Goal: Task Accomplishment & Management: Manage account settings

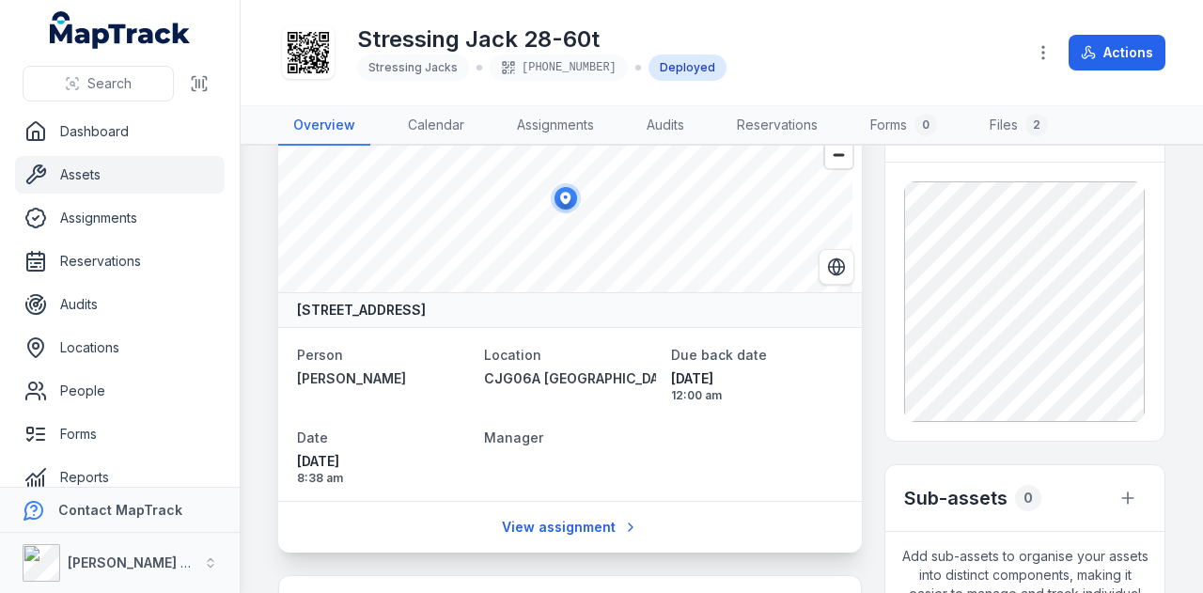
scroll to position [94, 0]
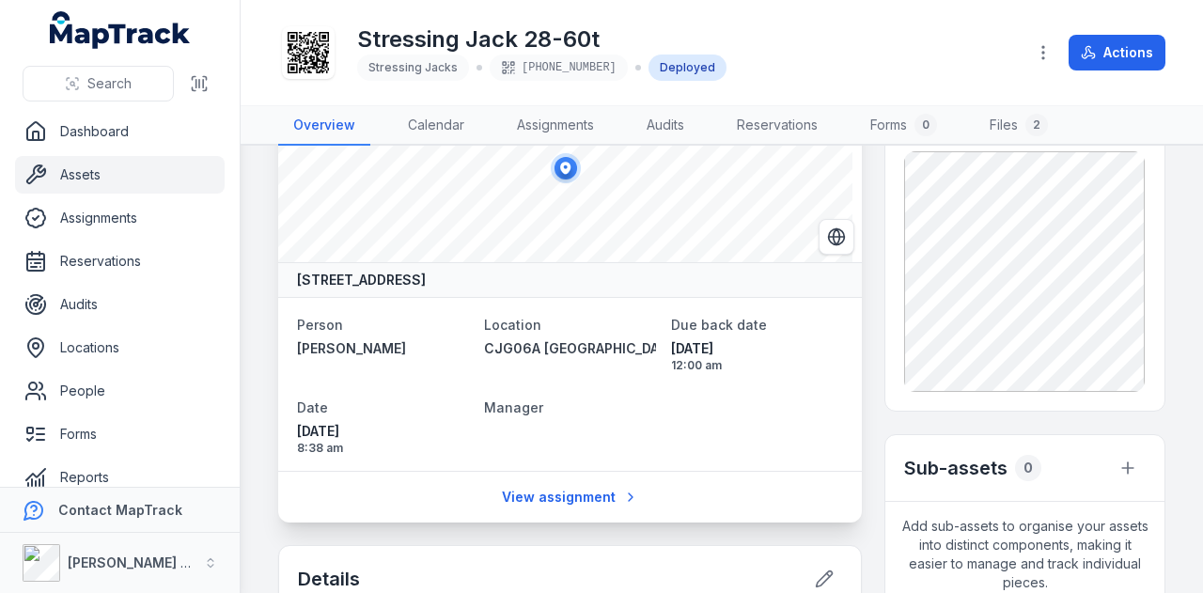
click at [161, 172] on link "Assets" at bounding box center [120, 175] width 210 height 38
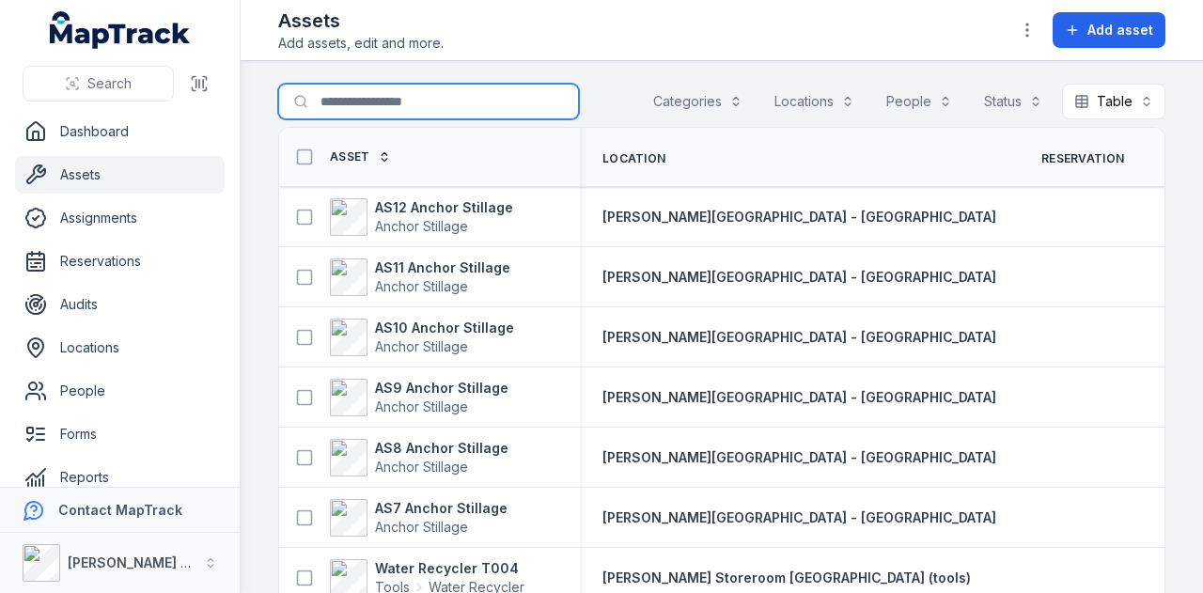
click at [350, 98] on input "Search for assets" at bounding box center [428, 102] width 301 height 36
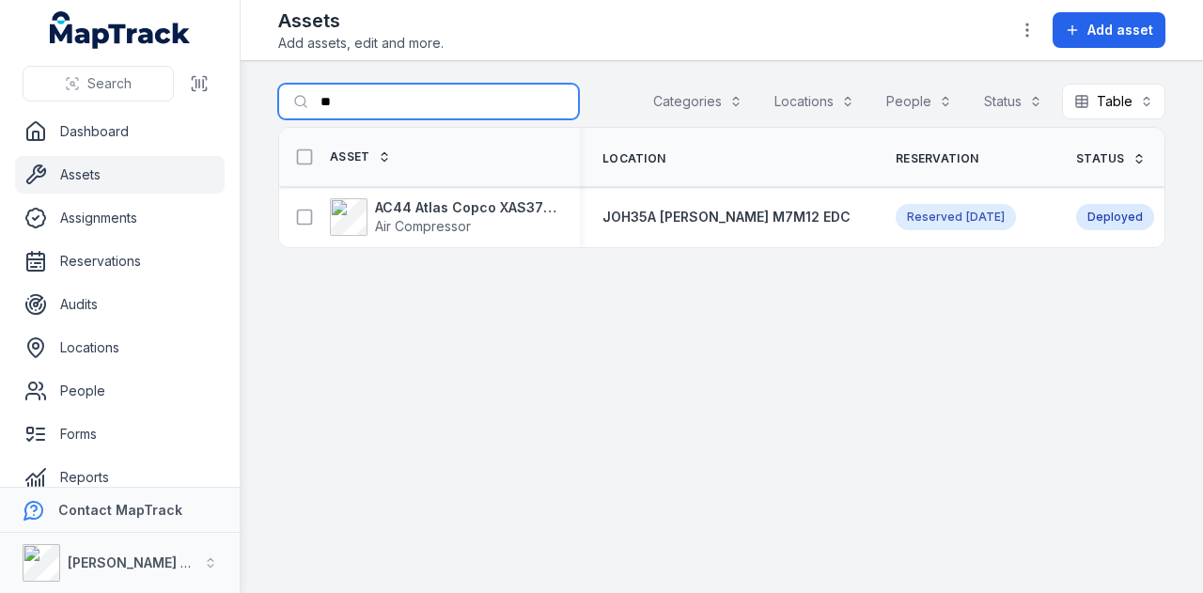
type input "*"
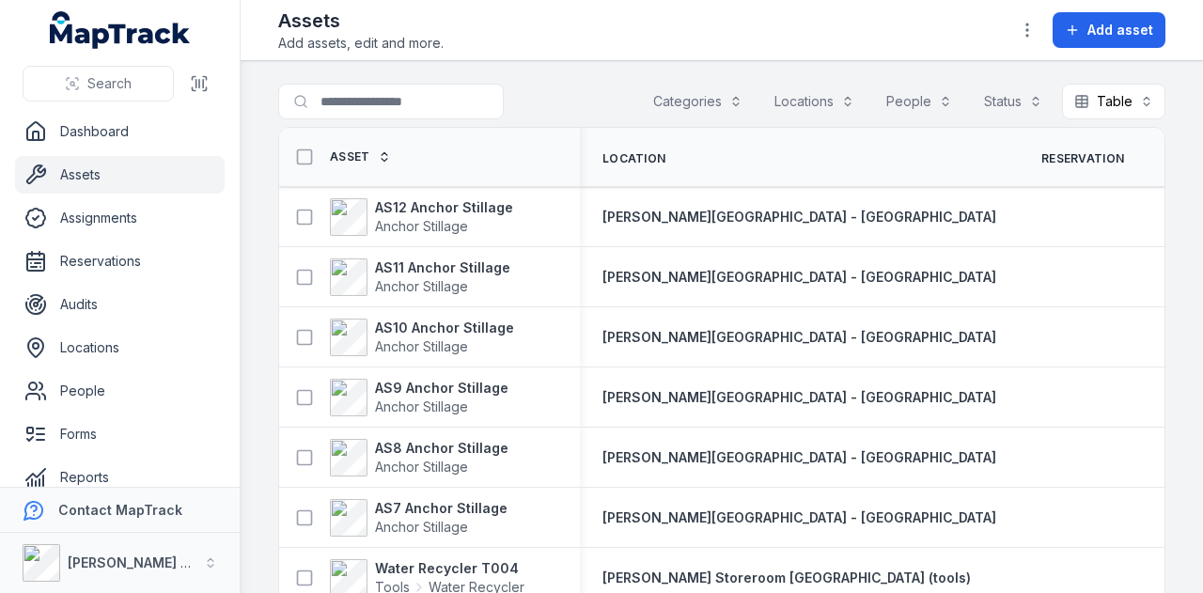
click at [142, 175] on link "Assets" at bounding box center [120, 175] width 210 height 38
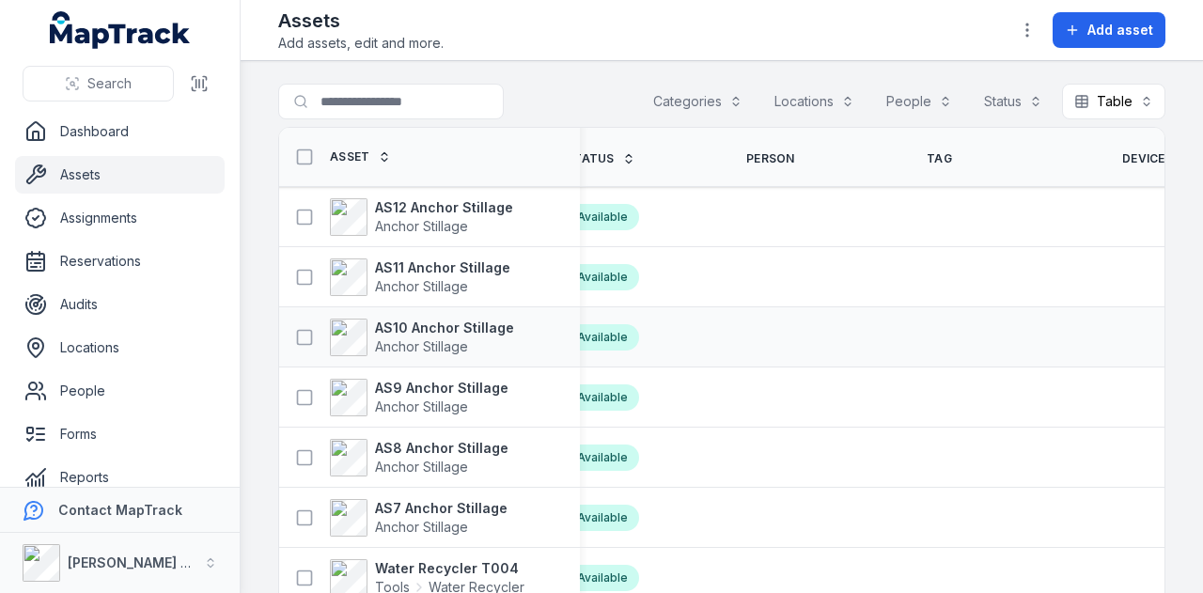
scroll to position [0, 681]
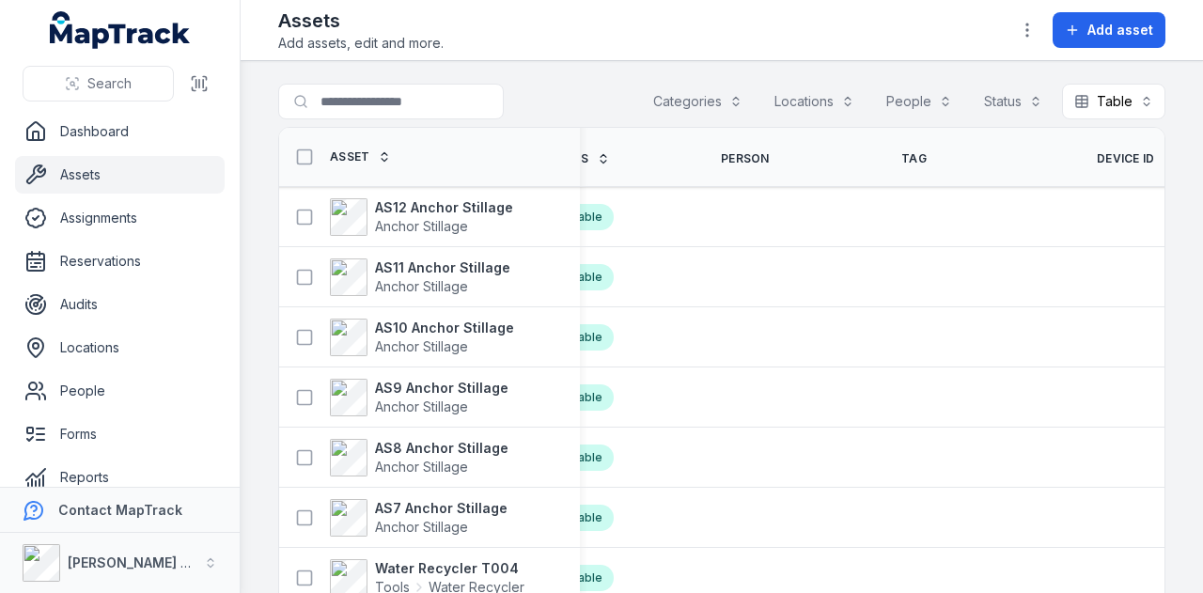
click at [1097, 163] on span "Device ID" at bounding box center [1126, 158] width 58 height 15
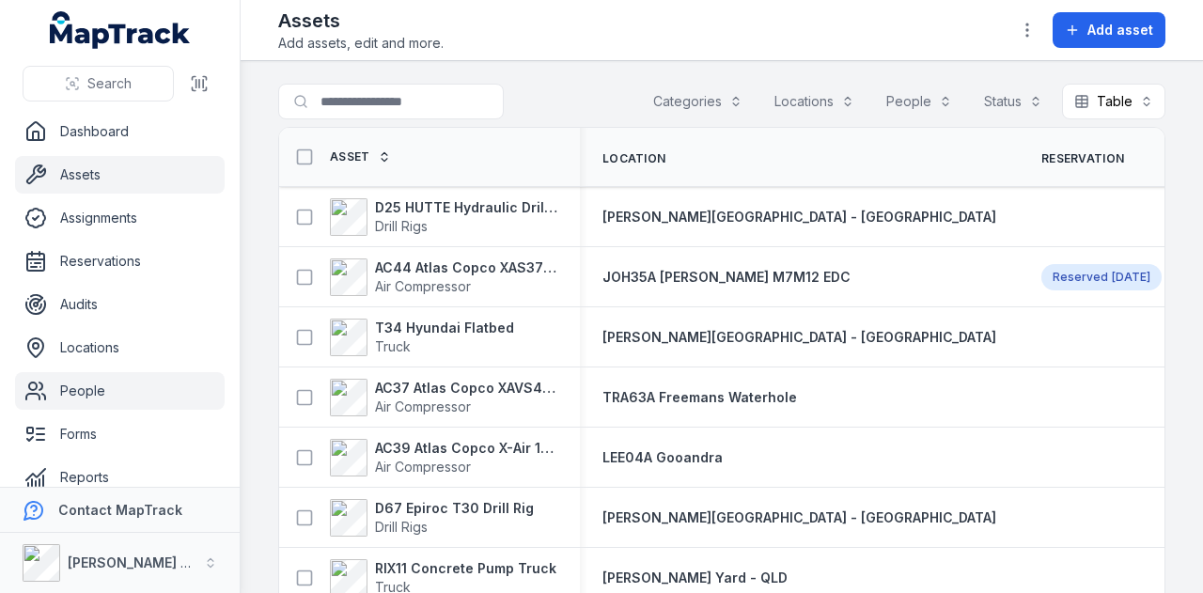
scroll to position [106, 0]
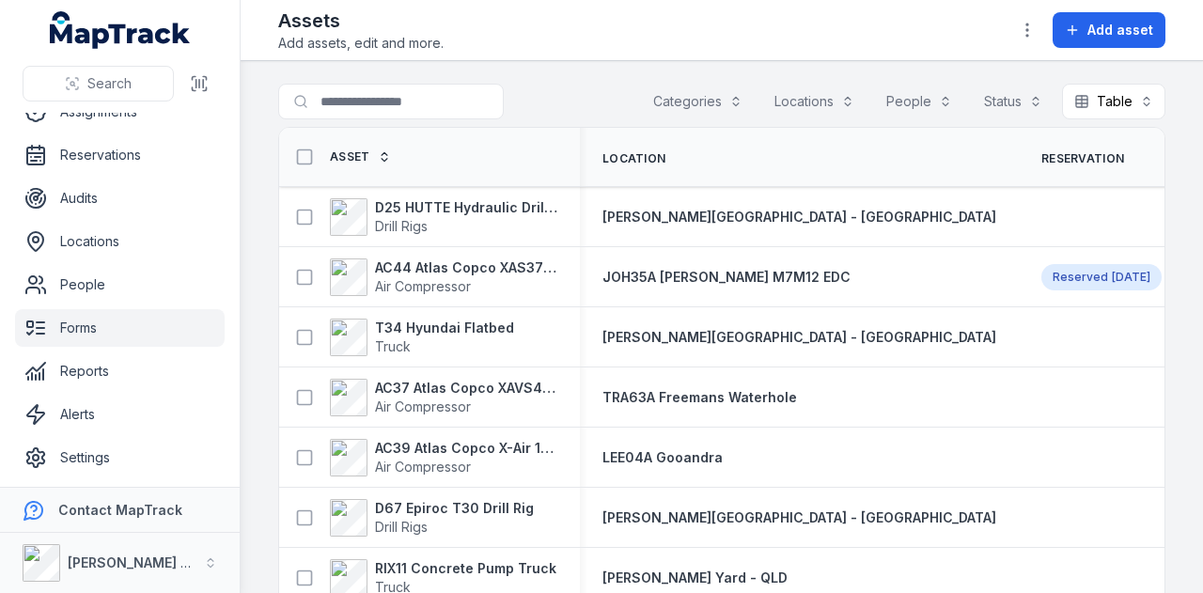
click at [143, 338] on link "Forms" at bounding box center [120, 328] width 210 height 38
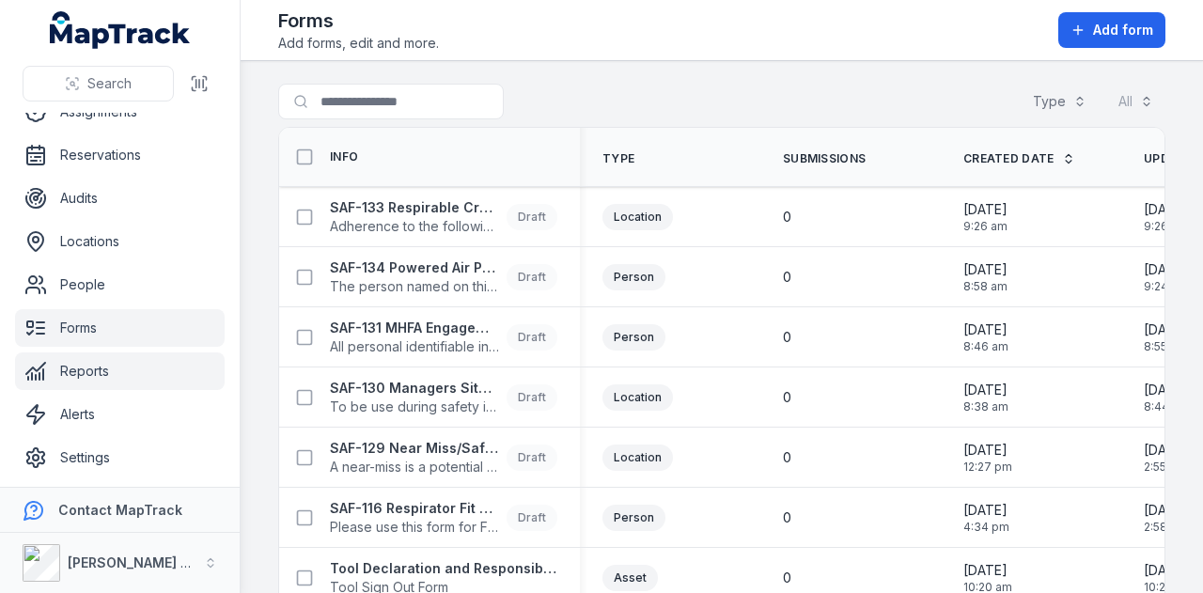
click at [139, 366] on link "Reports" at bounding box center [120, 371] width 210 height 38
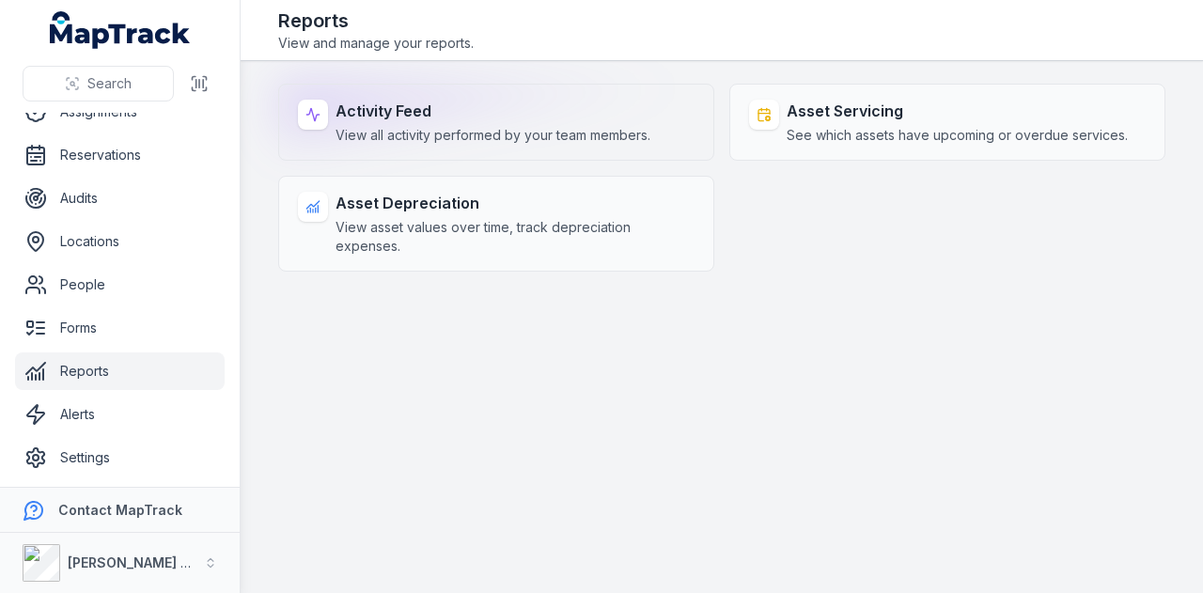
click at [393, 129] on span "View all activity performed by your team members." at bounding box center [492, 135] width 315 height 19
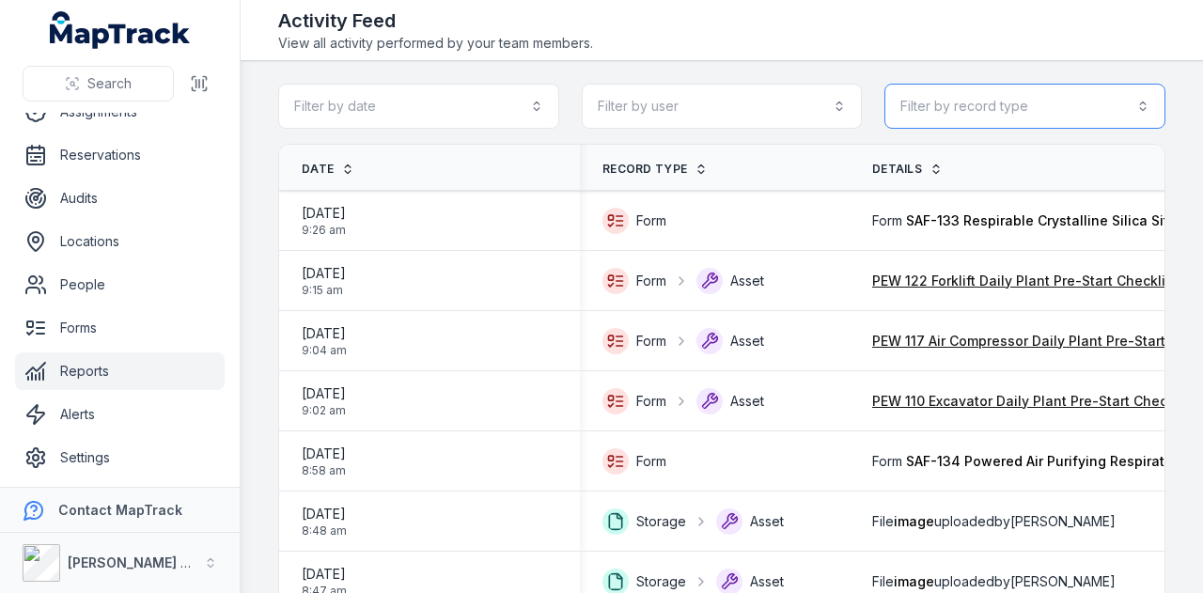
click at [977, 118] on button "Filter by record type" at bounding box center [1024, 106] width 281 height 45
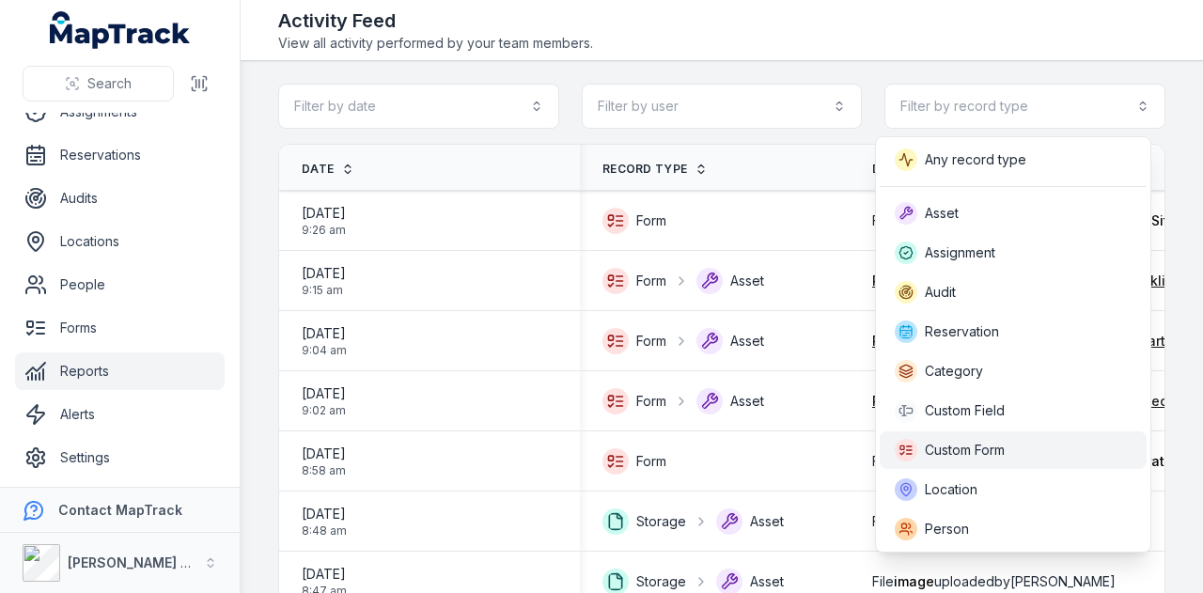
click at [1020, 460] on div "Custom Form" at bounding box center [1013, 450] width 237 height 23
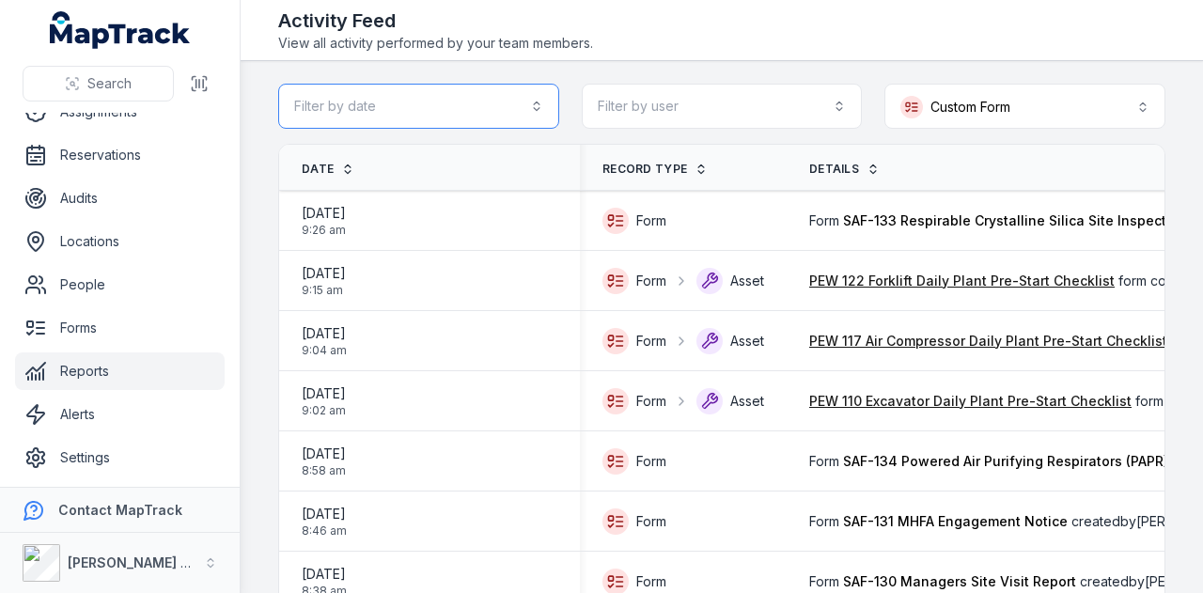
click at [429, 102] on button "Filter by date" at bounding box center [418, 106] width 281 height 45
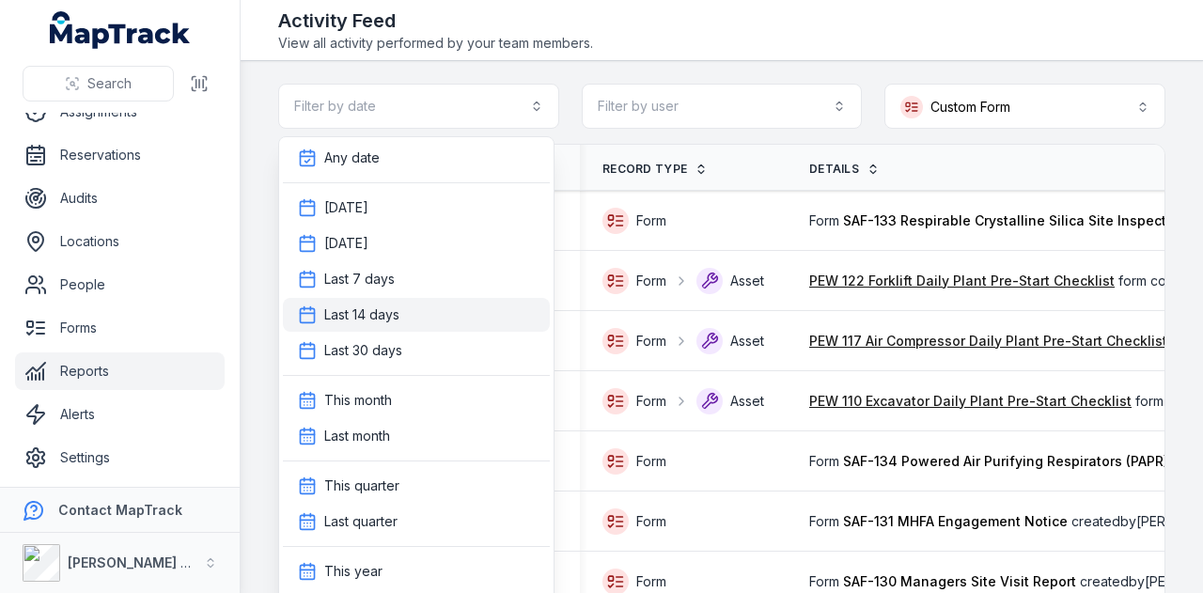
click at [457, 307] on div "Last 14 days" at bounding box center [416, 314] width 237 height 19
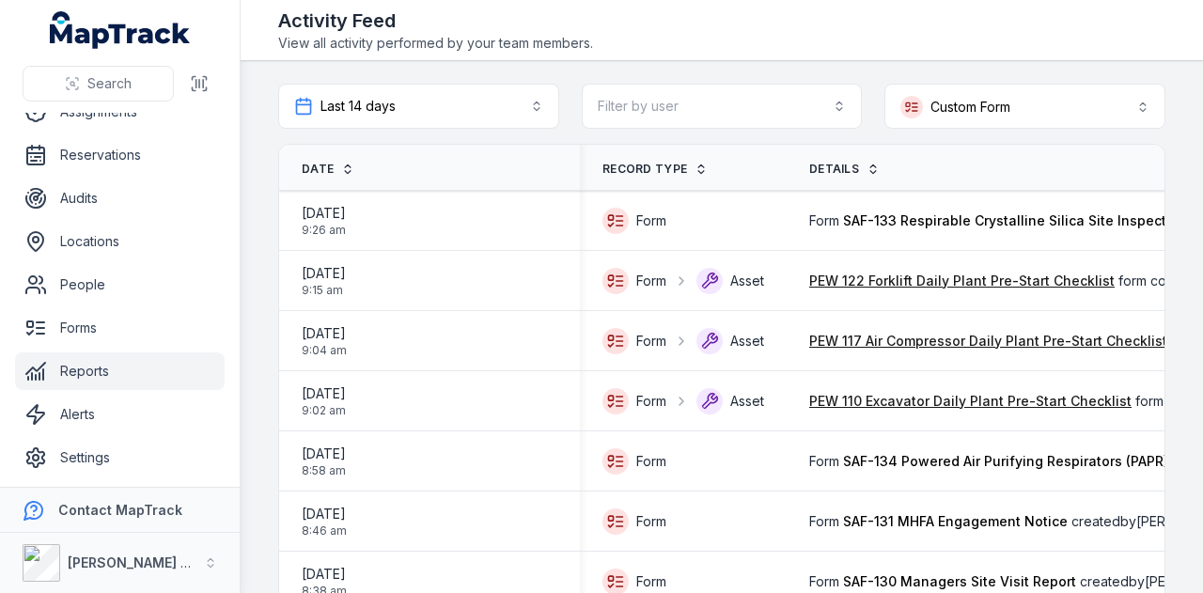
click at [318, 168] on span "Date" at bounding box center [318, 169] width 32 height 15
click at [320, 159] on th "Date" at bounding box center [429, 168] width 301 height 46
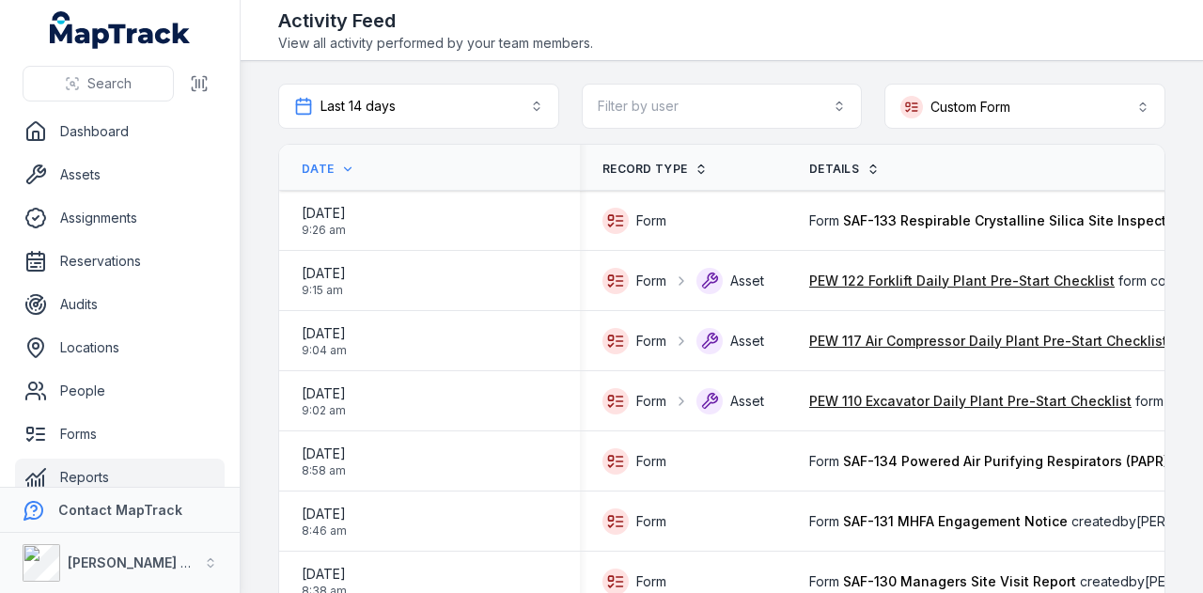
click at [320, 166] on span "Date" at bounding box center [318, 169] width 32 height 15
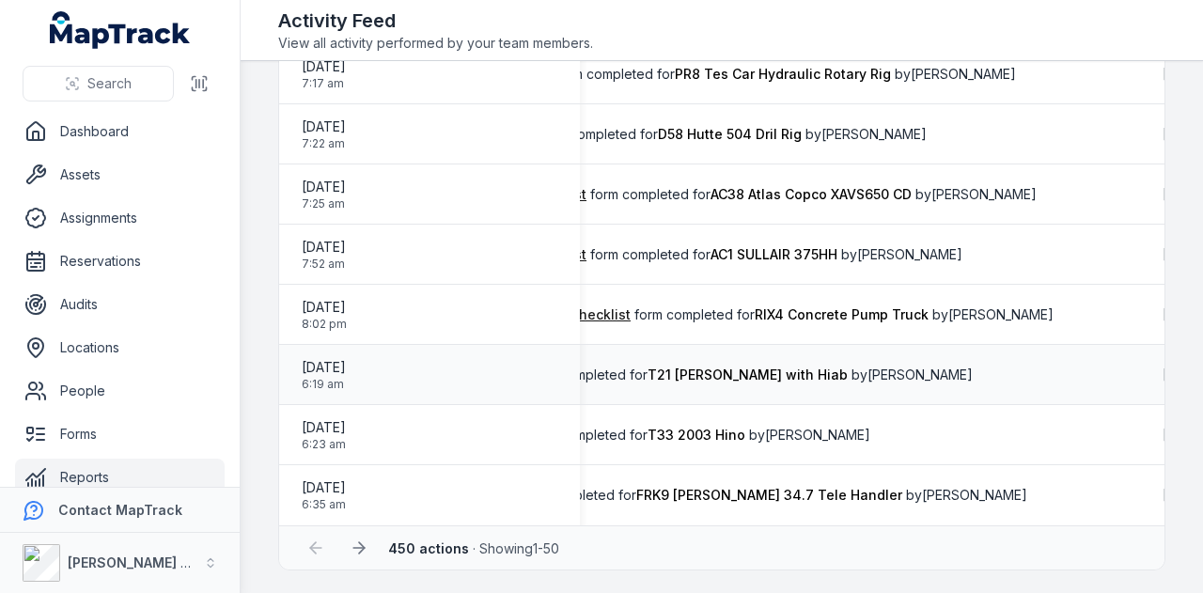
scroll to position [0, 569]
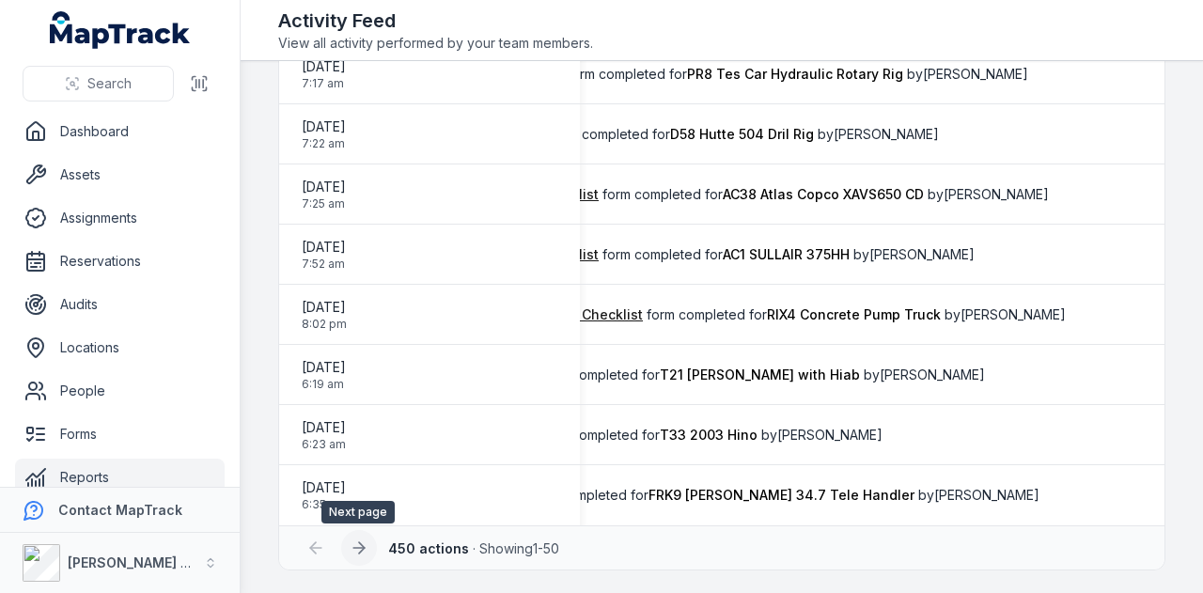
click at [361, 548] on icon at bounding box center [358, 548] width 11 height 0
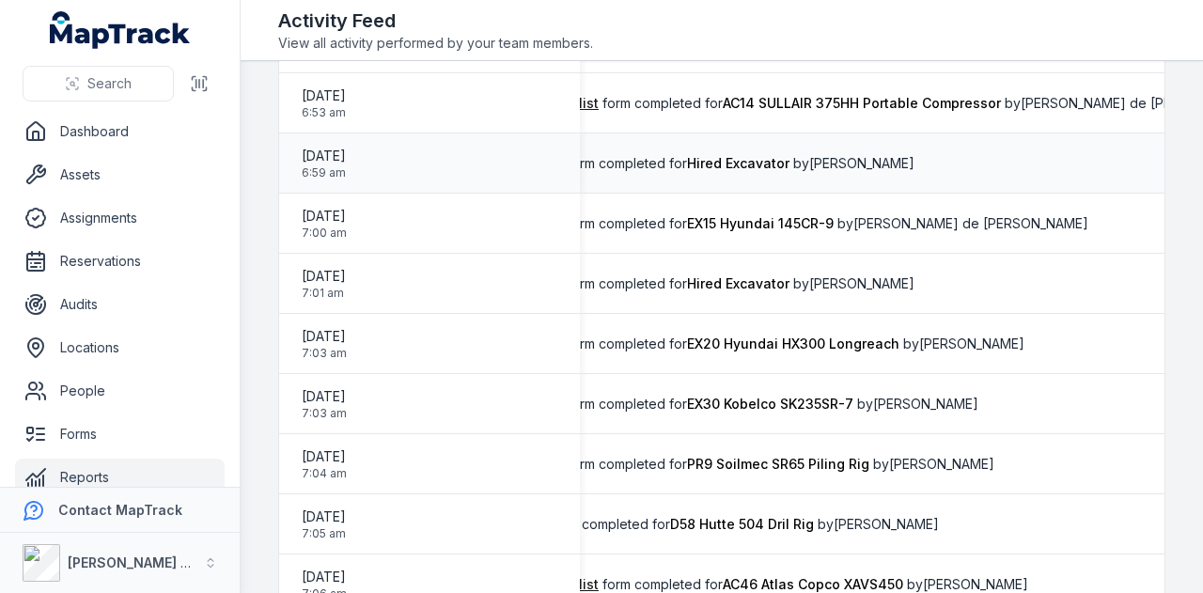
scroll to position [2677, 0]
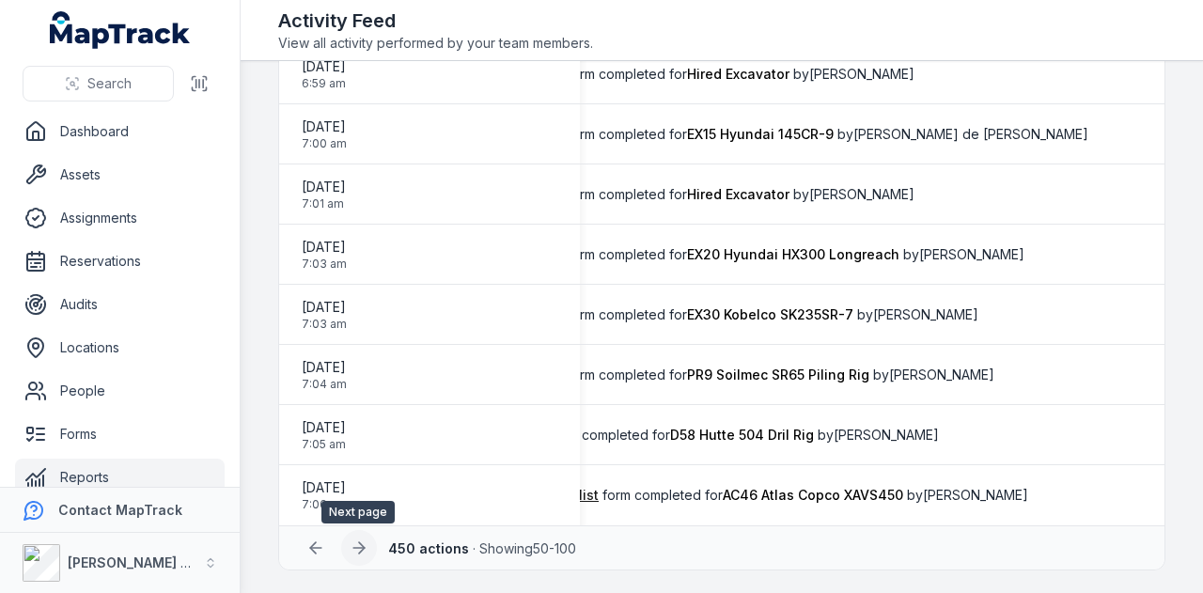
click at [367, 545] on icon at bounding box center [359, 547] width 19 height 19
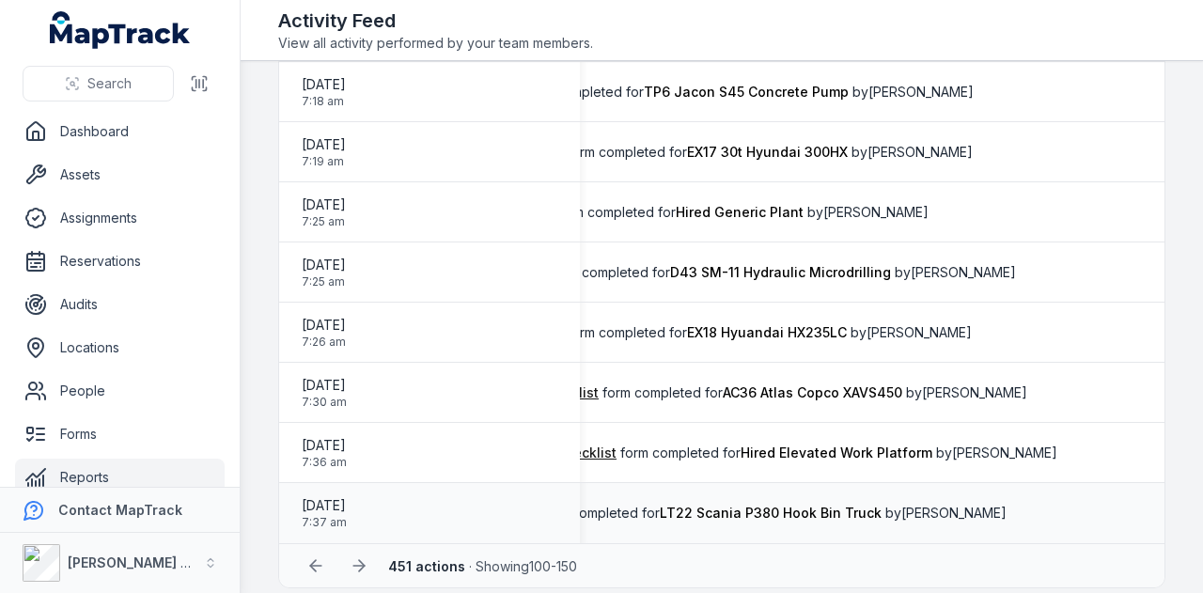
scroll to position [2677, 0]
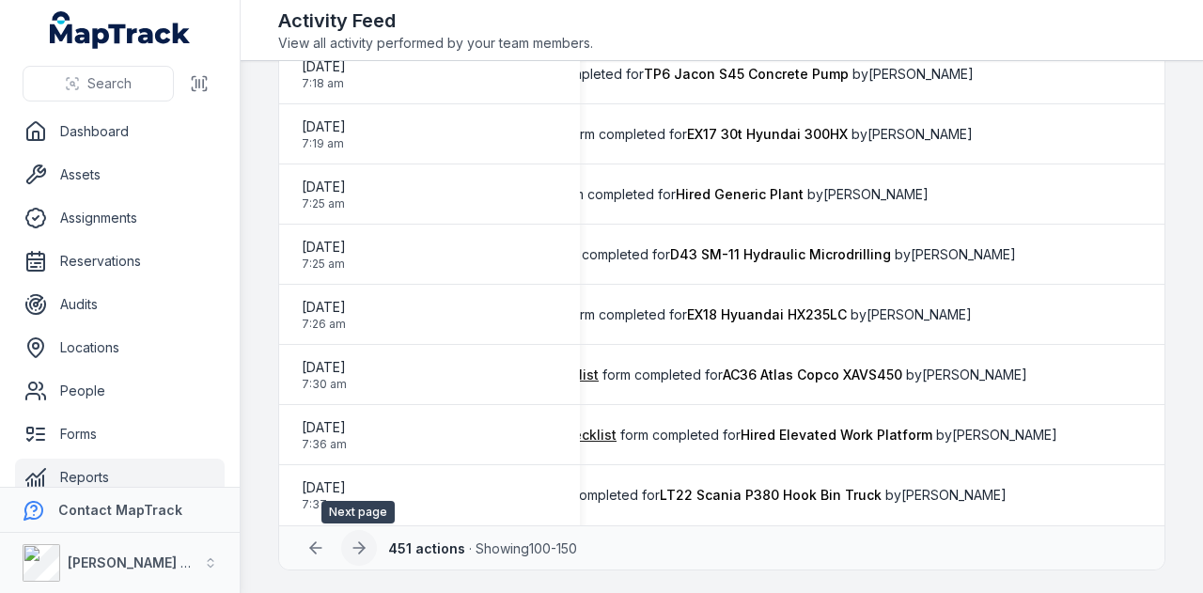
click at [350, 552] on icon at bounding box center [359, 547] width 19 height 19
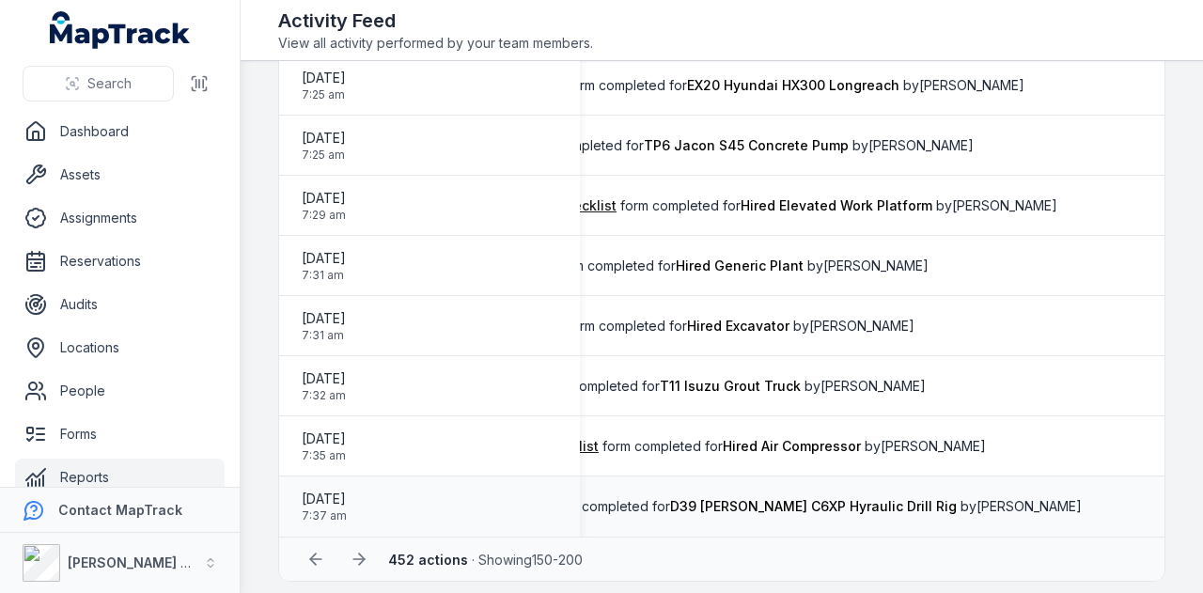
scroll to position [2677, 0]
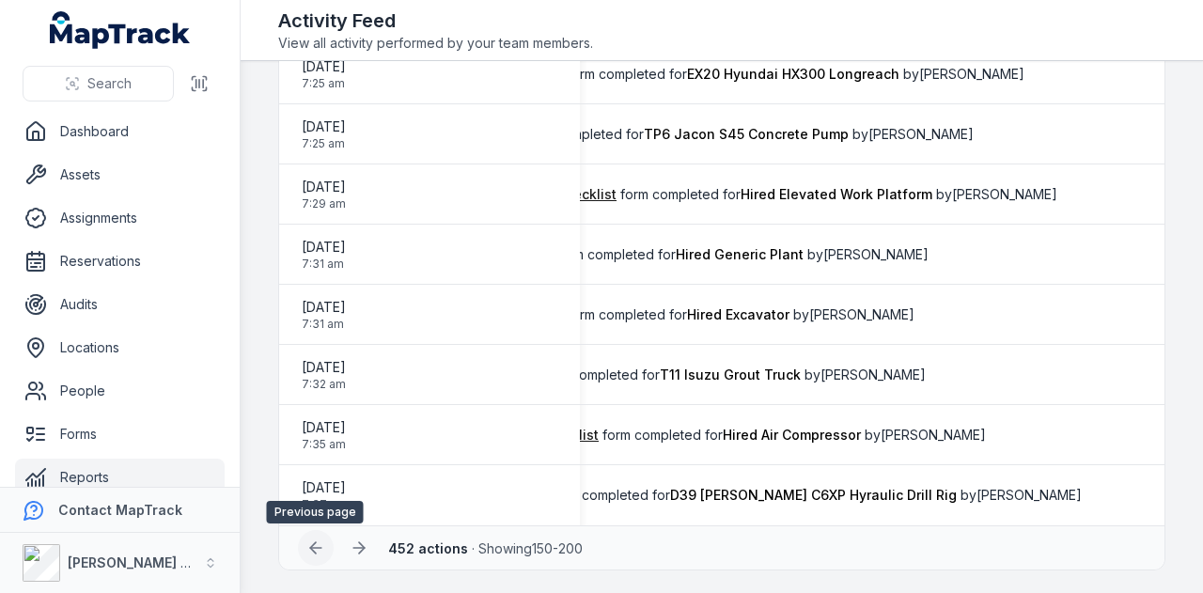
click at [311, 554] on icon at bounding box center [315, 547] width 19 height 19
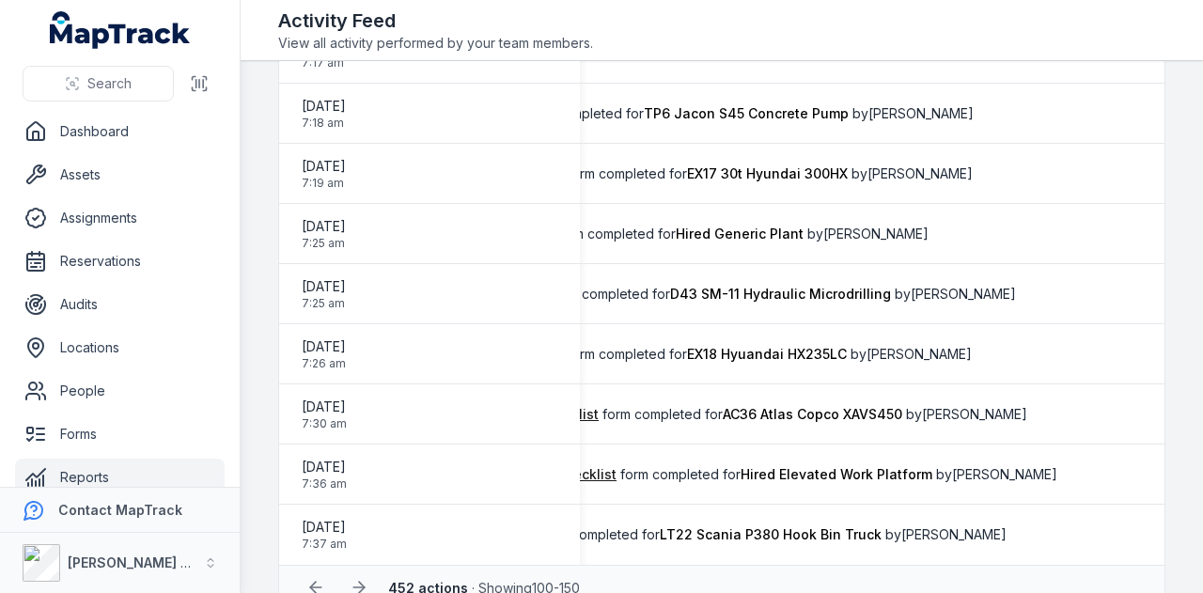
scroll to position [2677, 0]
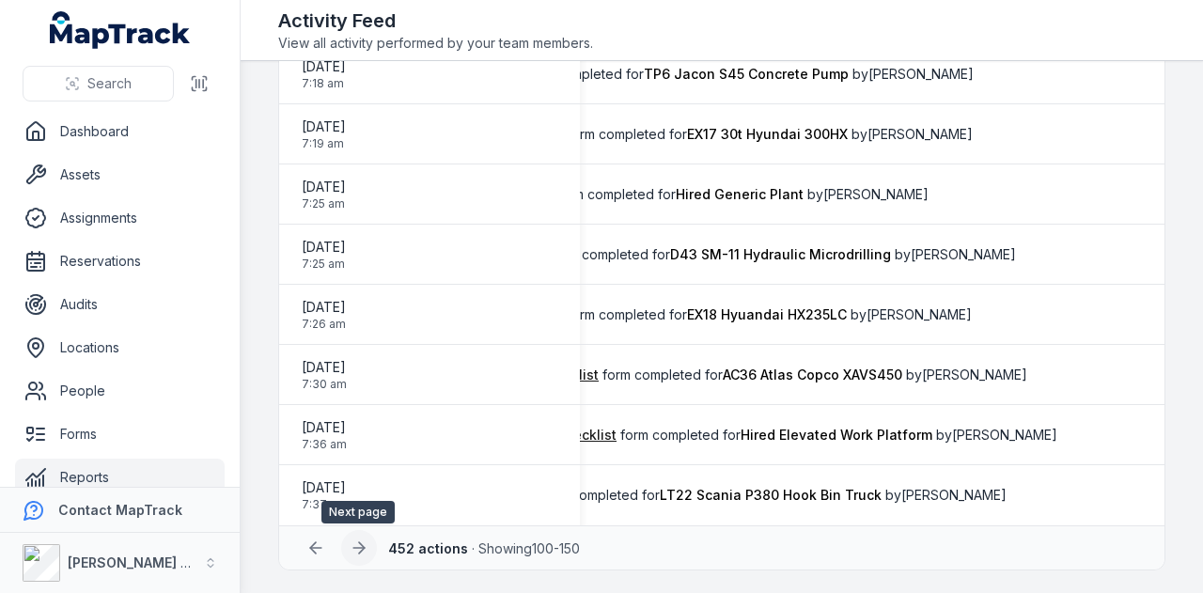
click at [347, 554] on button at bounding box center [359, 548] width 36 height 36
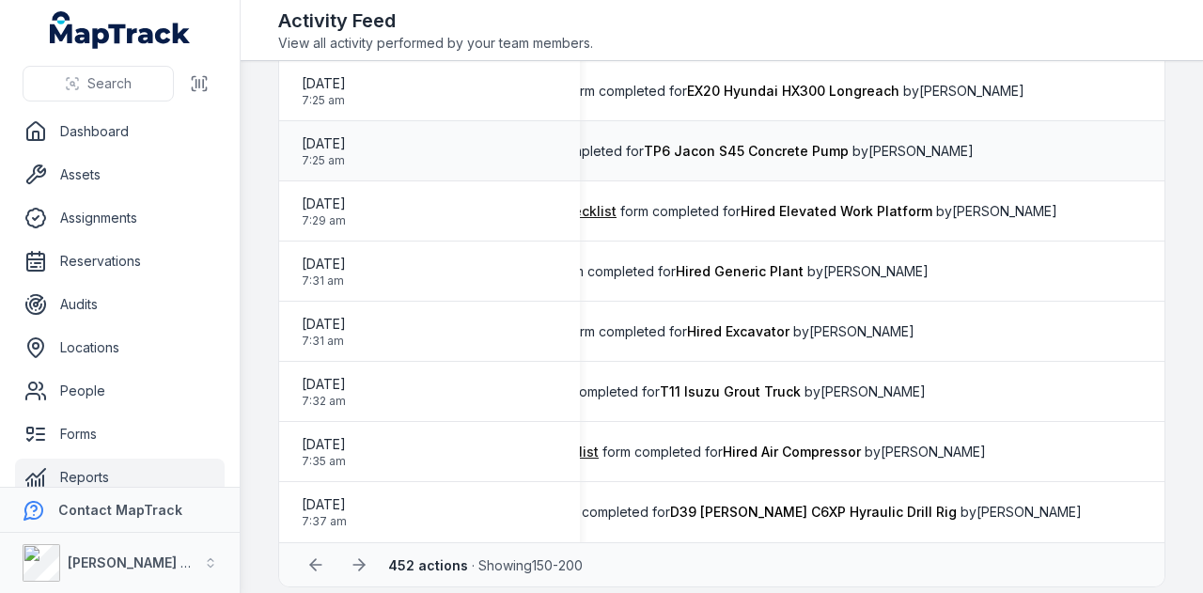
scroll to position [2677, 0]
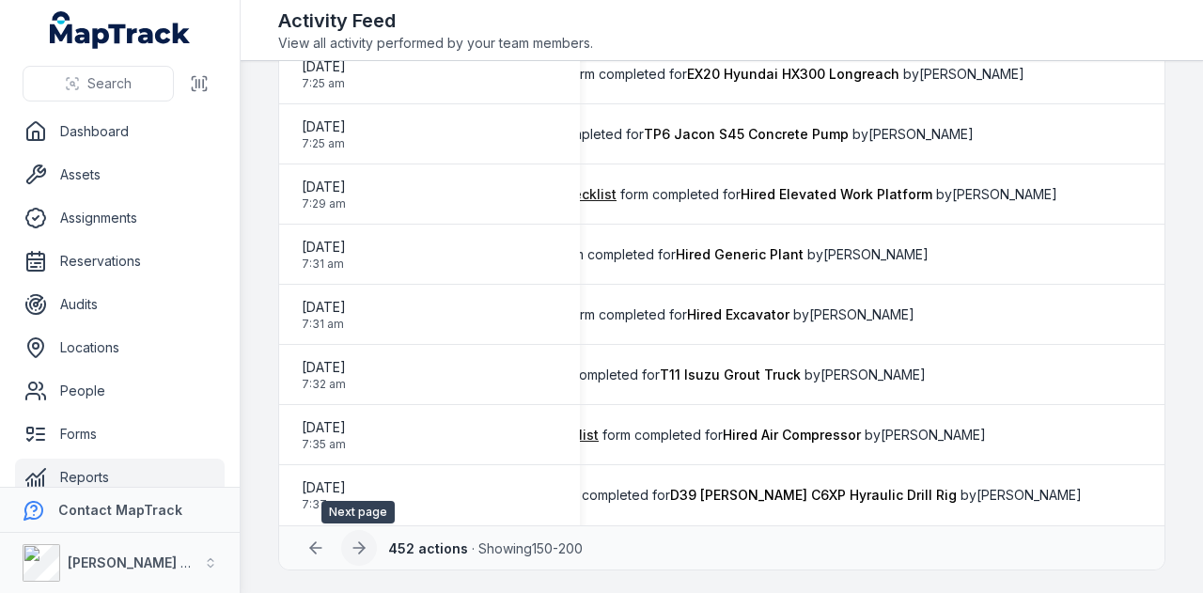
click at [368, 539] on button at bounding box center [359, 548] width 36 height 36
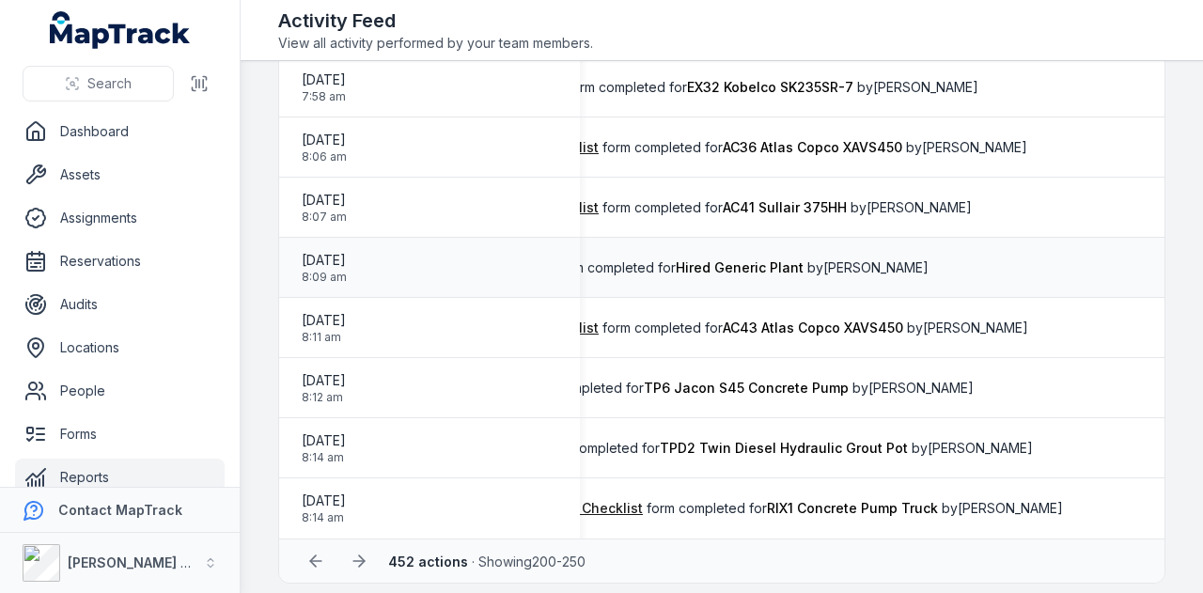
scroll to position [2677, 0]
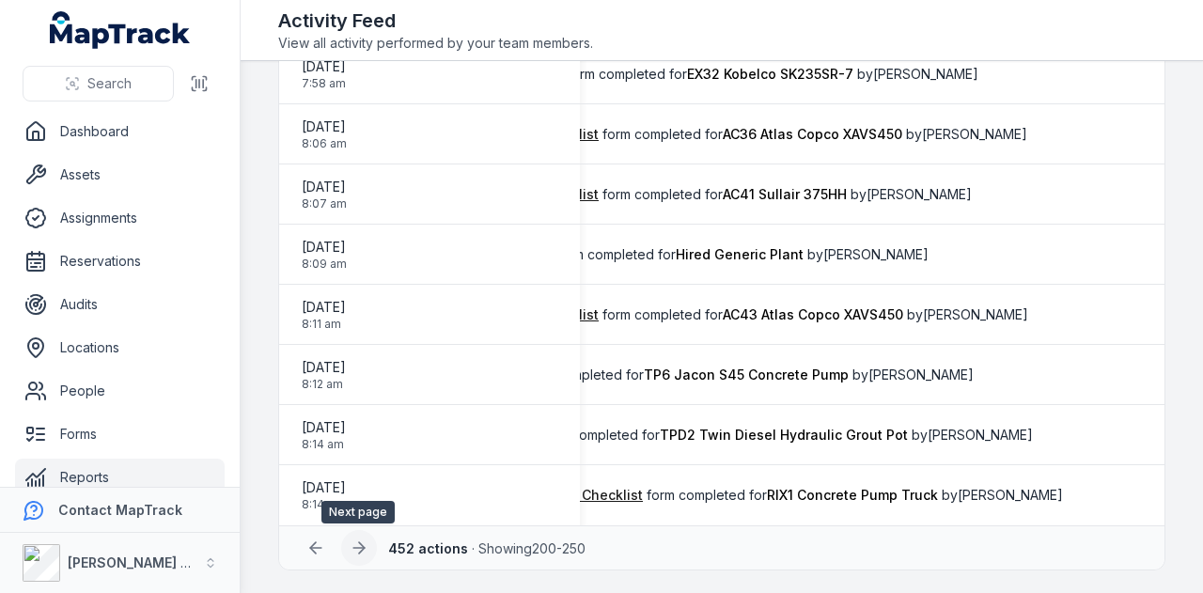
click at [346, 552] on button at bounding box center [359, 548] width 36 height 36
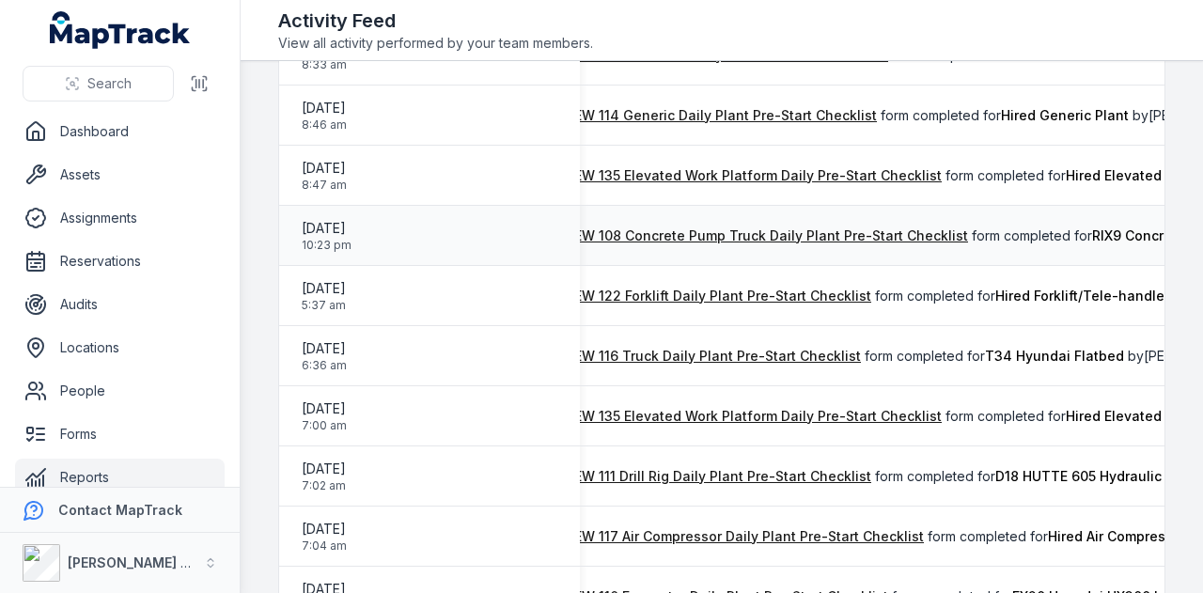
scroll to position [0, 242]
click at [797, 239] on link "PEW 108 Concrete Pump Truck Daily Plant Pre-Start Checklist" at bounding box center [768, 235] width 402 height 19
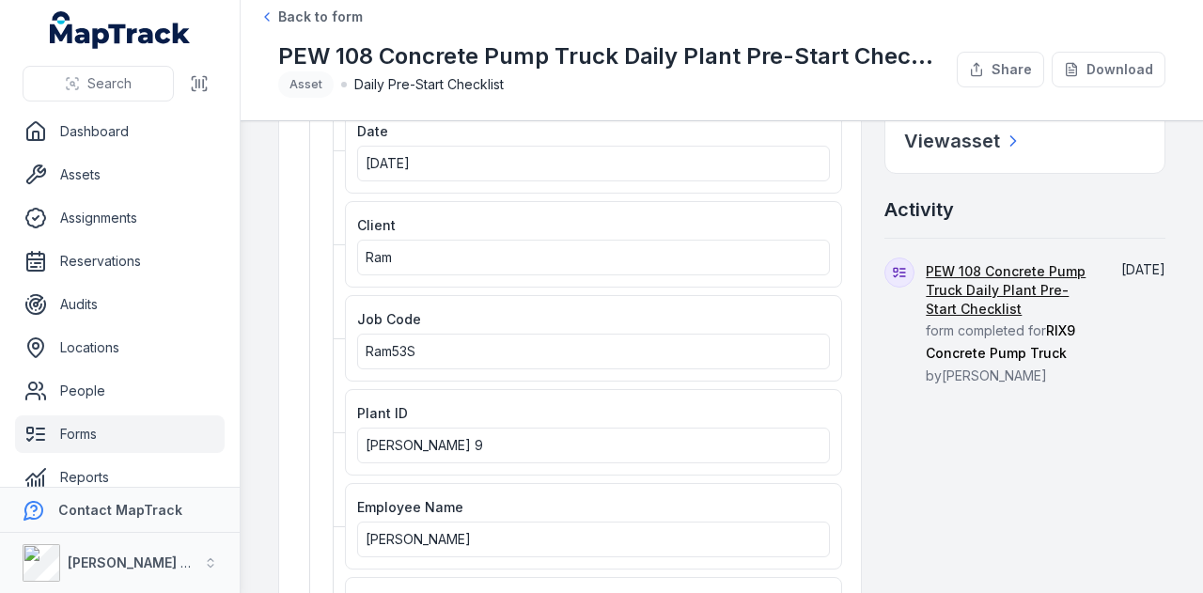
scroll to position [340, 0]
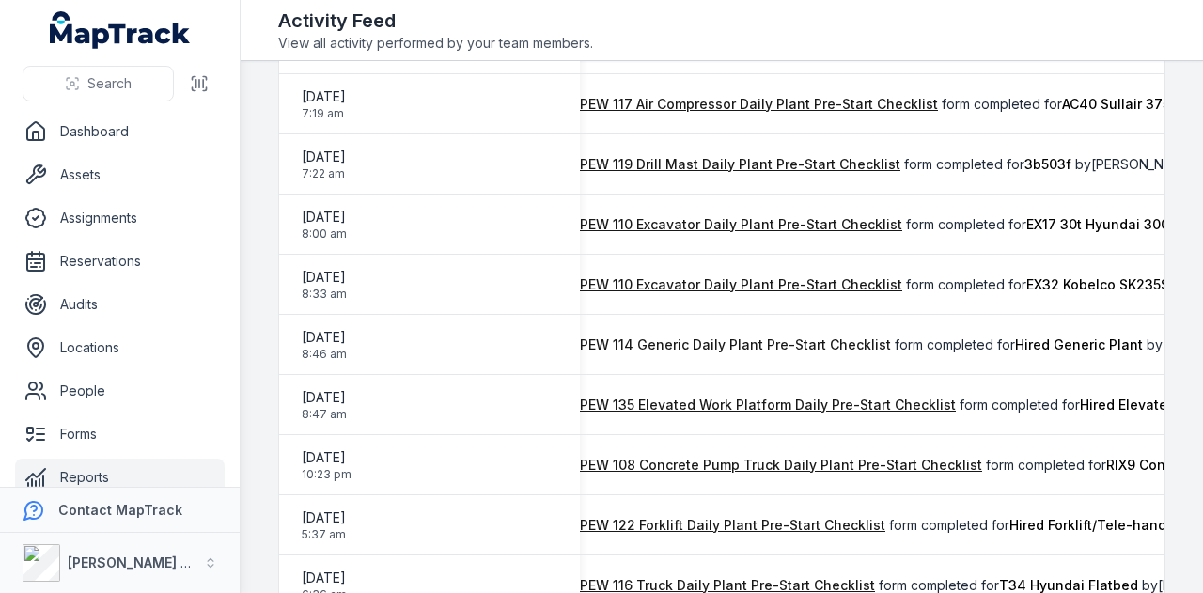
scroll to position [897, 0]
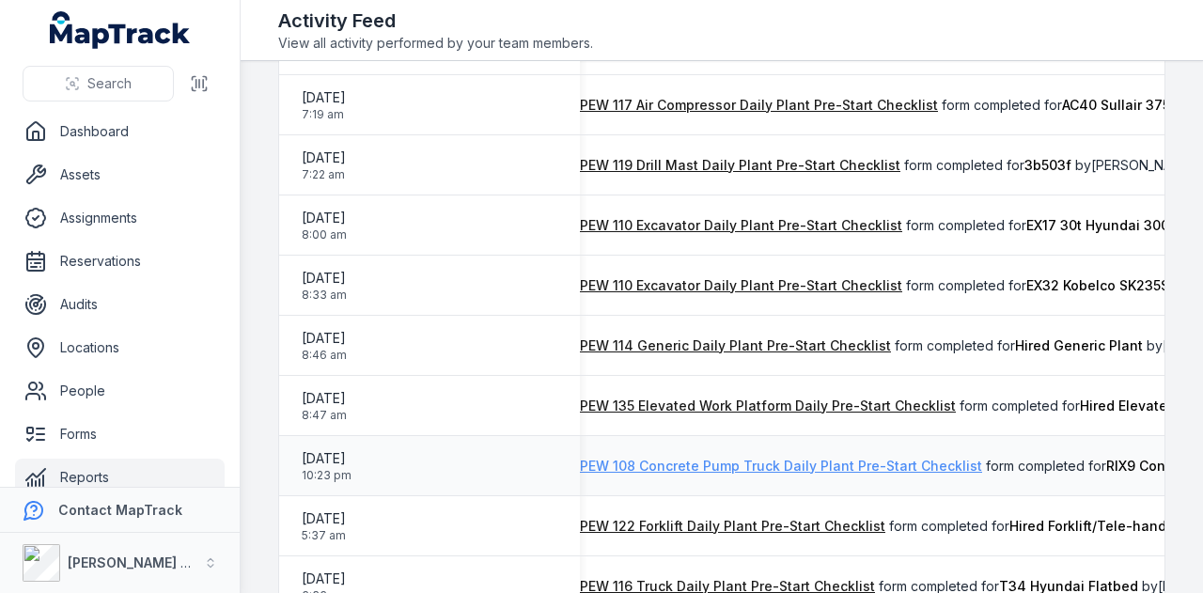
click at [709, 460] on link "PEW 108 Concrete Pump Truck Daily Plant Pre-Start Checklist" at bounding box center [781, 466] width 402 height 19
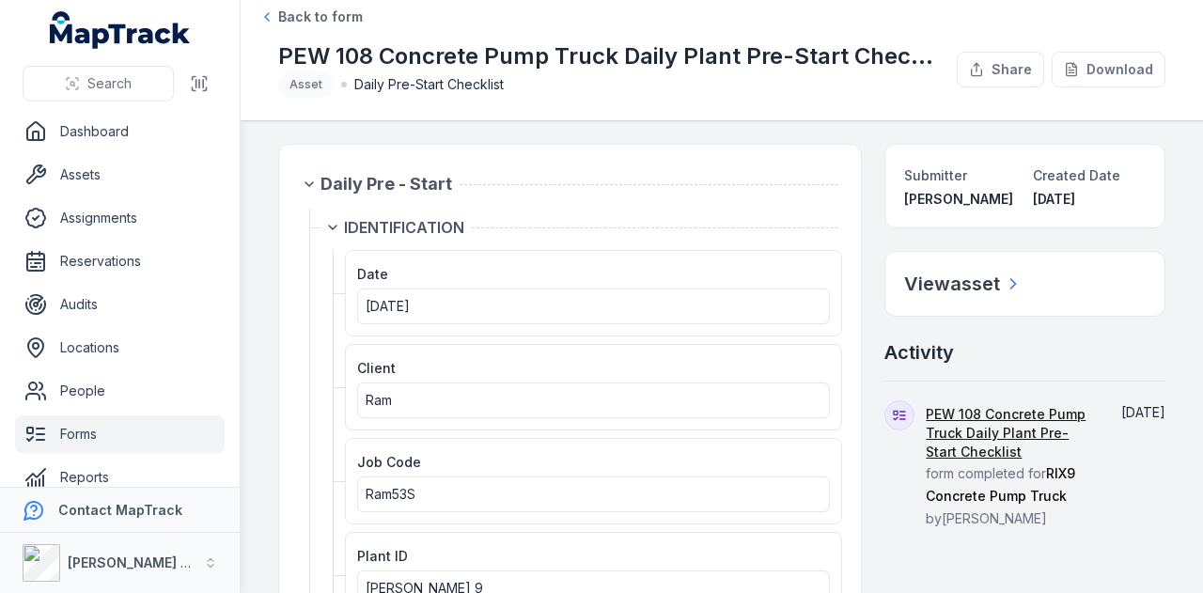
scroll to position [73, 0]
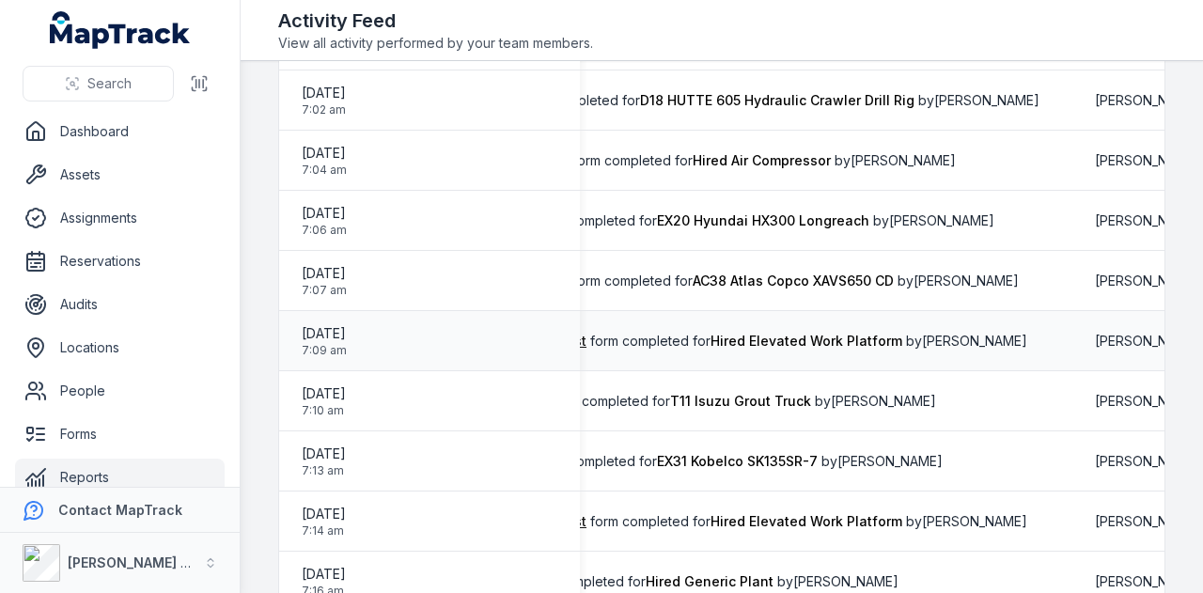
scroll to position [0, 600]
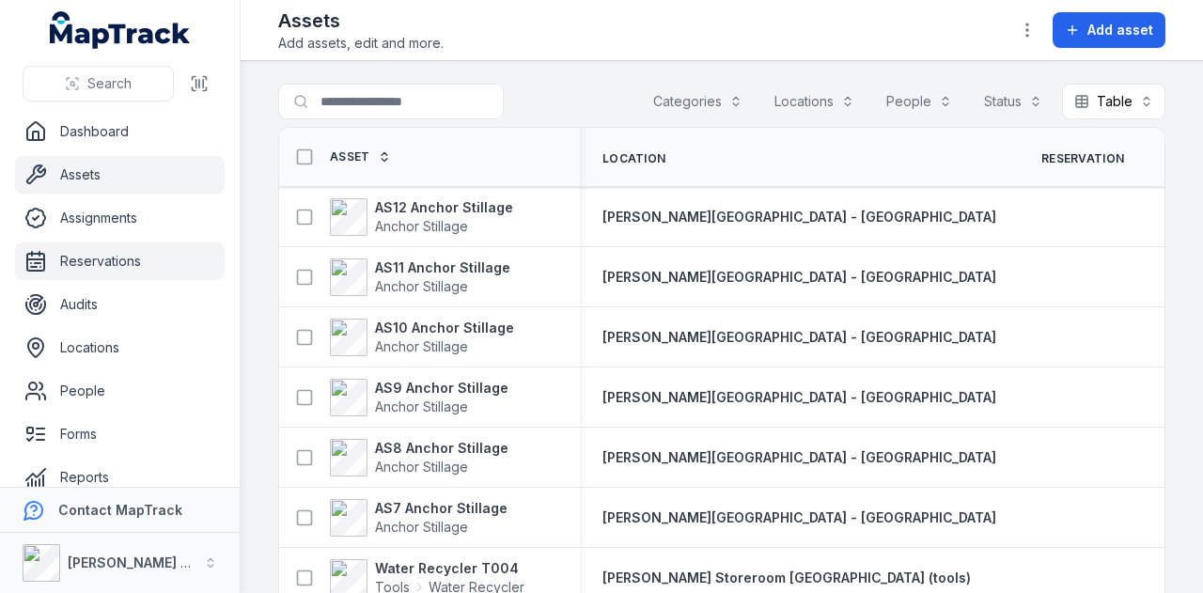
drag, startPoint x: 0, startPoint y: 0, endPoint x: 130, endPoint y: 260, distance: 290.8
click at [130, 260] on link "Reservations" at bounding box center [120, 261] width 210 height 38
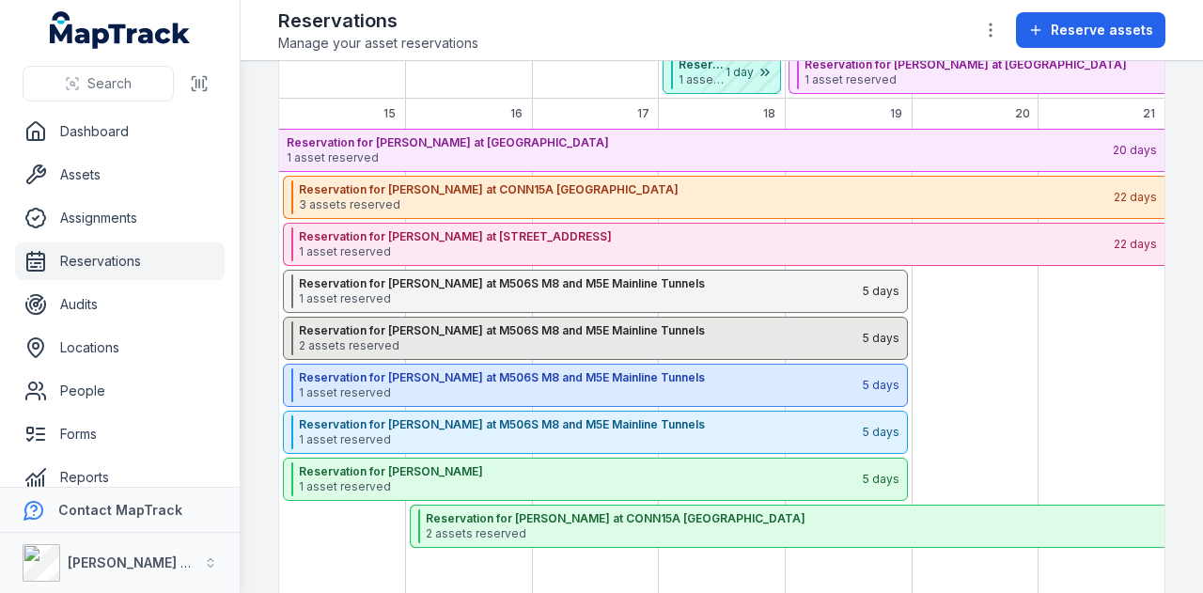
scroll to position [376, 0]
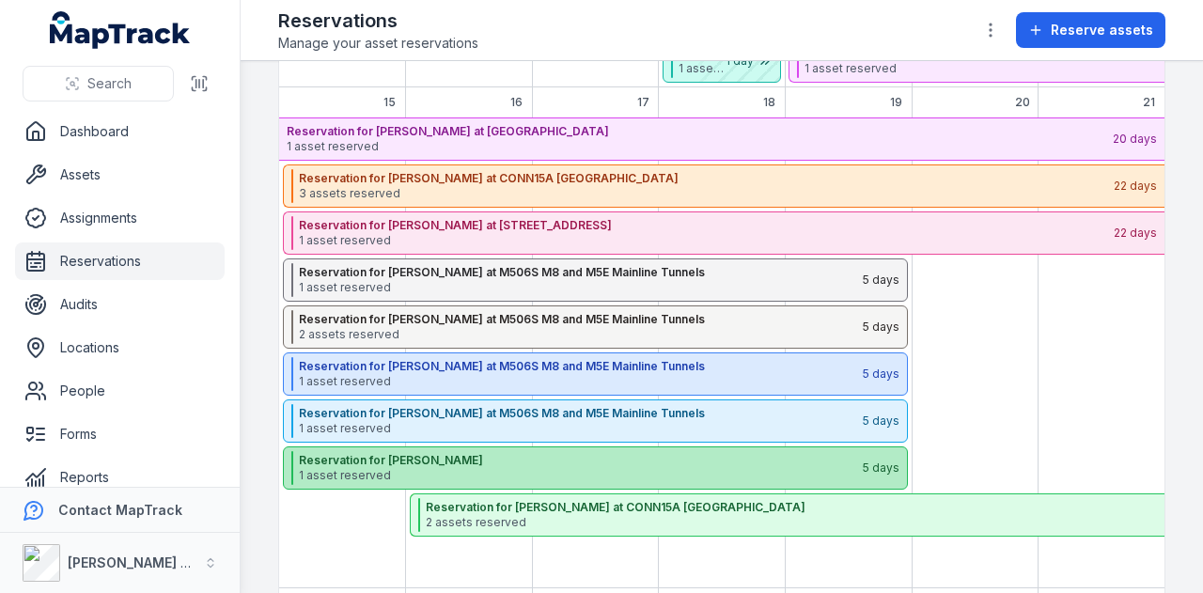
click at [474, 470] on span "1 asset reserved" at bounding box center [580, 475] width 562 height 15
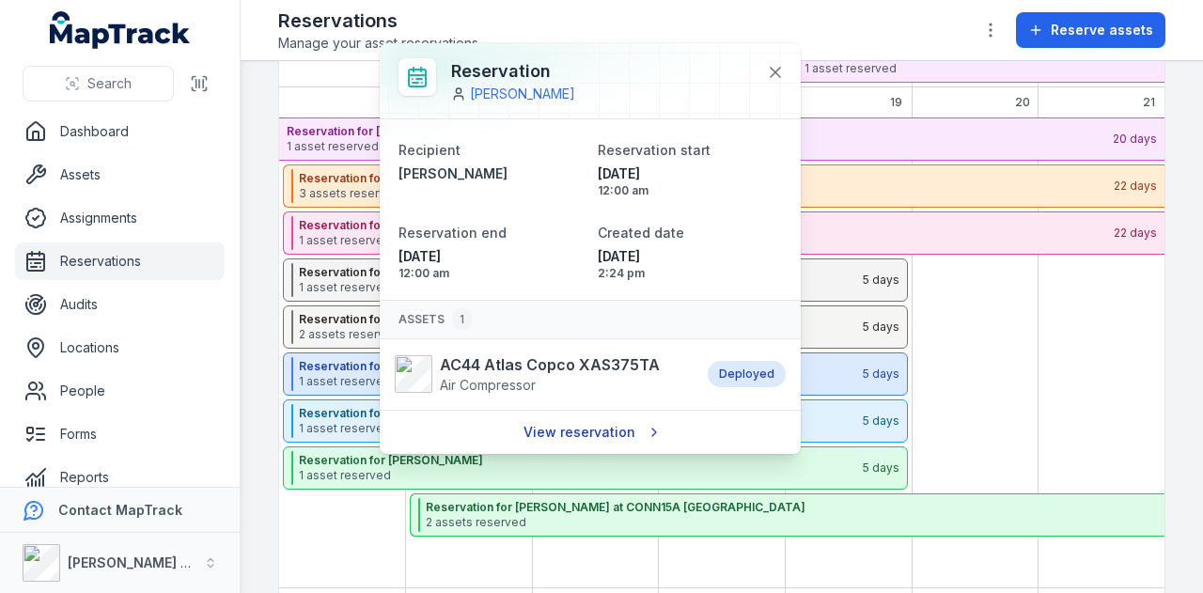
click at [611, 431] on link "View reservation" at bounding box center [590, 432] width 159 height 36
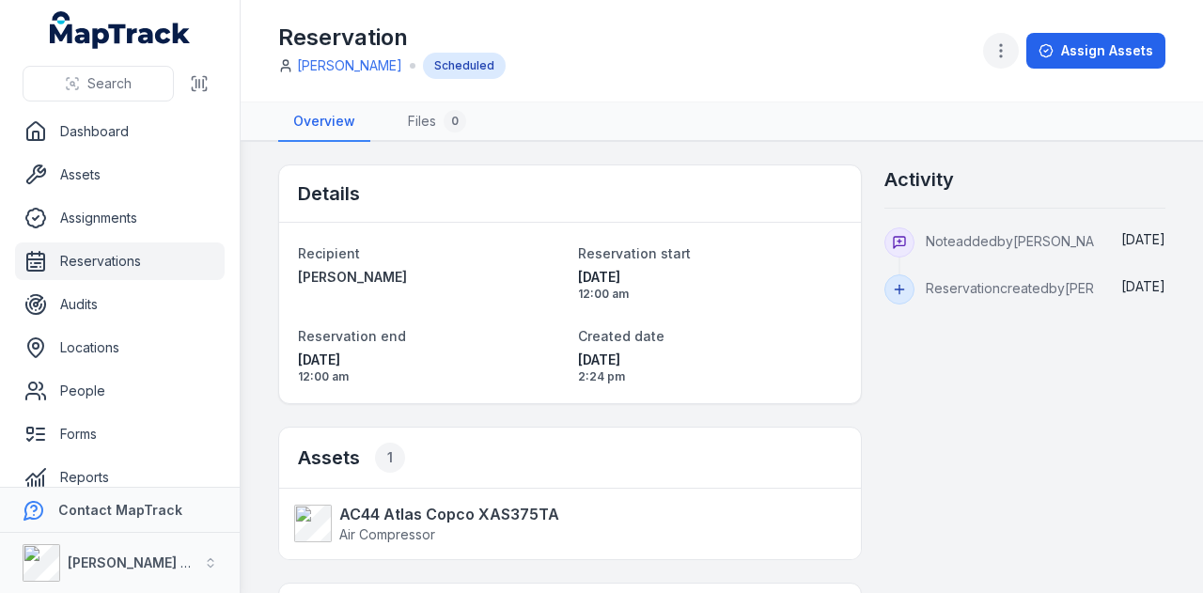
click at [1010, 50] on icon "button" at bounding box center [1000, 50] width 19 height 19
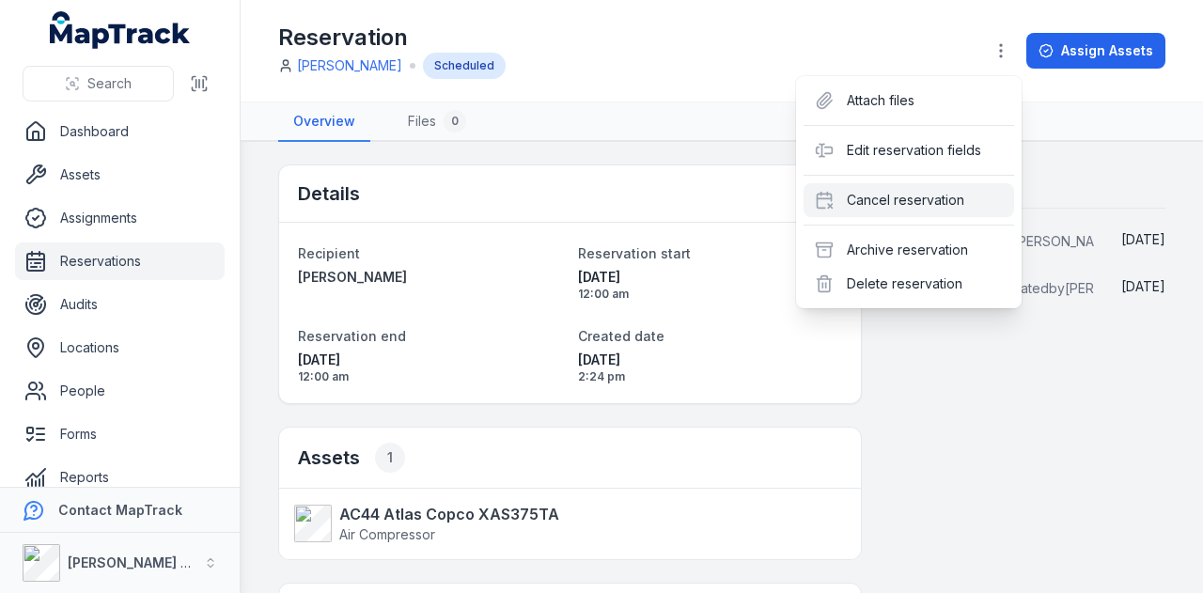
click at [957, 217] on div "Attach files Edit reservation fields Cancel reservation Archive reservation Del…" at bounding box center [909, 192] width 226 height 232
click at [960, 197] on div "Cancel reservation" at bounding box center [909, 200] width 211 height 34
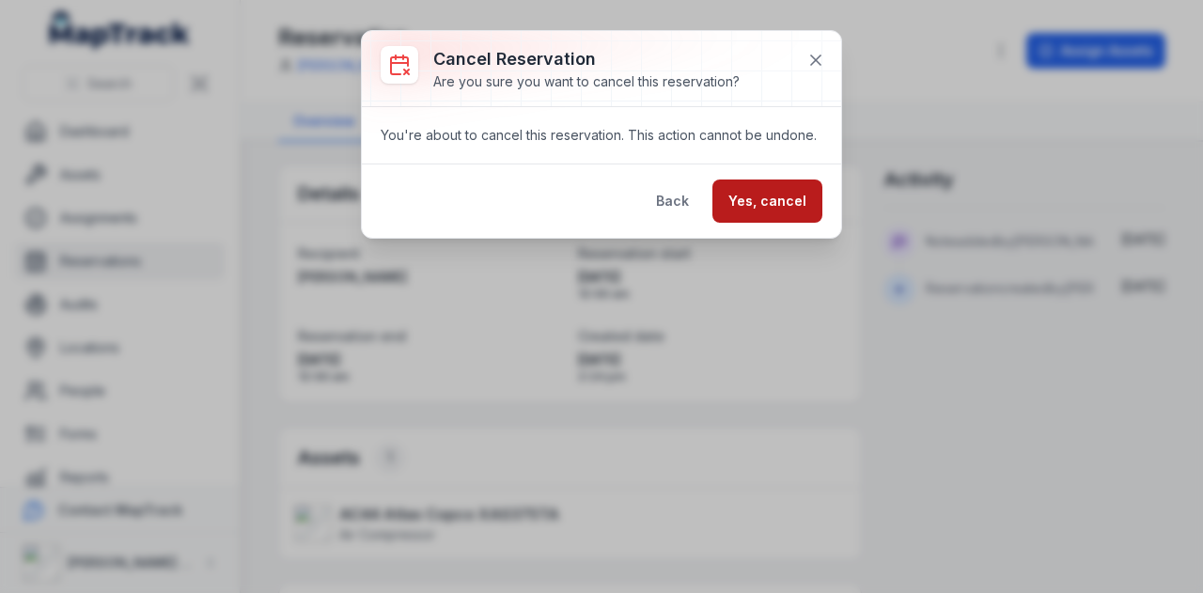
click at [814, 198] on button "Yes, cancel" at bounding box center [767, 200] width 110 height 43
